Goal: Browse casually

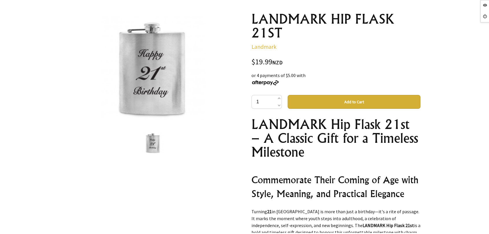
scroll to position [64, 0]
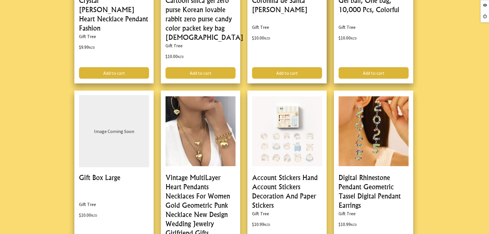
scroll to position [1735, 0]
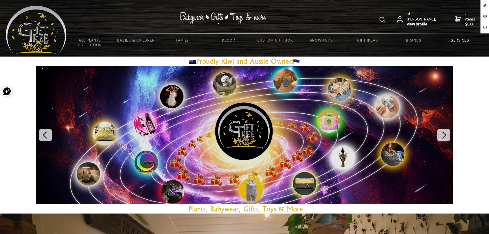
click at [456, 37] on link "Services" at bounding box center [460, 40] width 46 height 12
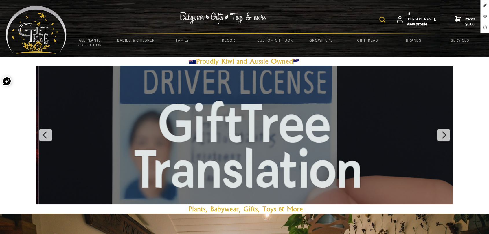
scroll to position [90, 0]
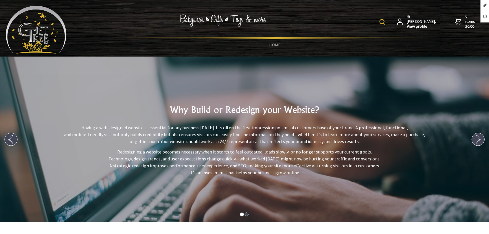
click at [19, 26] on img at bounding box center [36, 30] width 61 height 48
